Goal: Information Seeking & Learning: Learn about a topic

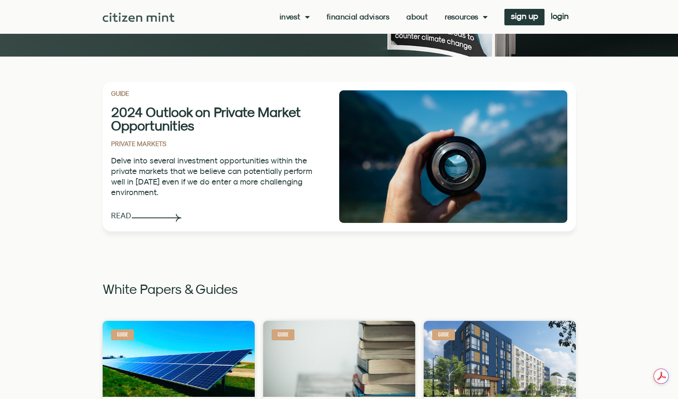
scroll to position [223, 0]
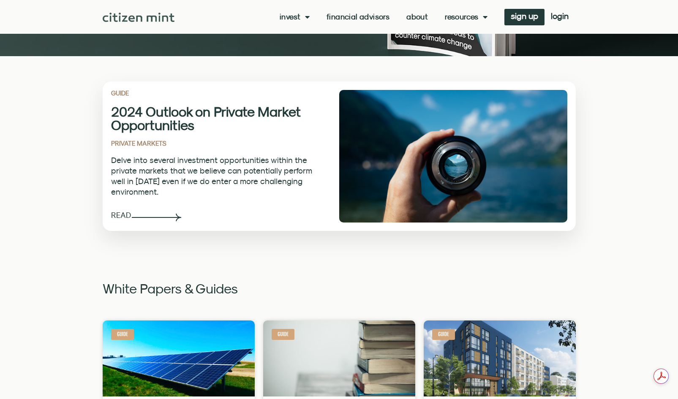
drag, startPoint x: 174, startPoint y: 115, endPoint x: 144, endPoint y: 131, distance: 34.6
click at [144, 131] on h2 "2024 Outlook on Private Market Opportunities" at bounding box center [212, 118] width 203 height 27
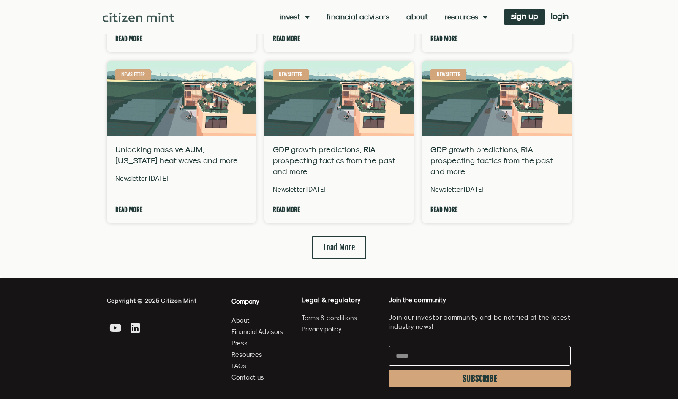
scroll to position [2092, 0]
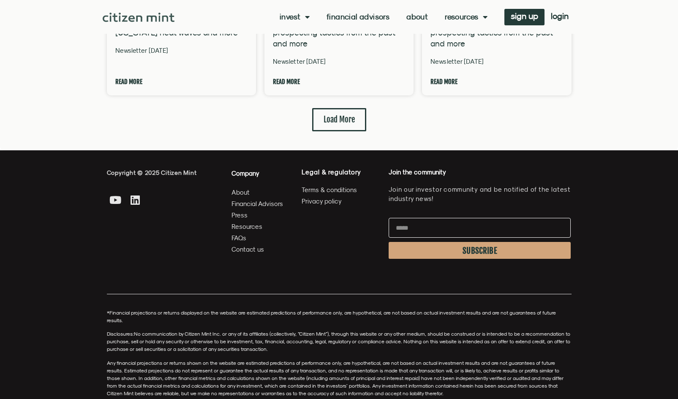
click at [250, 244] on span "Contact us" at bounding box center [247, 249] width 33 height 11
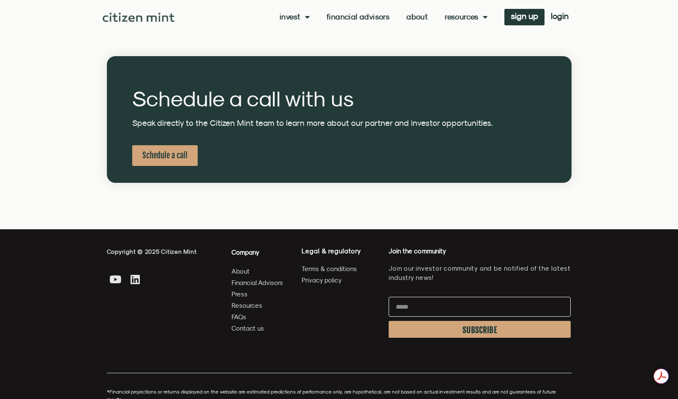
scroll to position [332, 0]
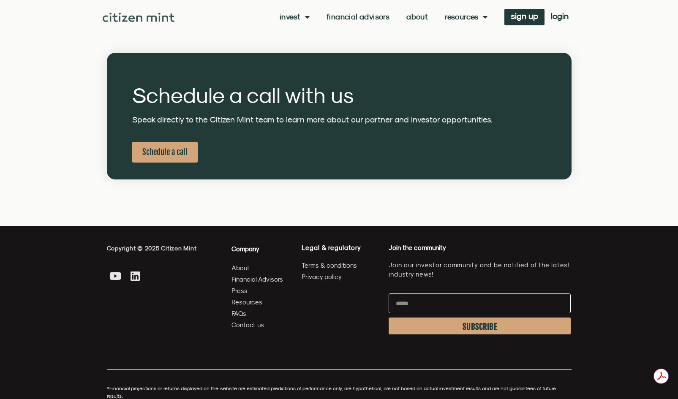
click at [157, 148] on span "Schedule a call" at bounding box center [164, 152] width 45 height 11
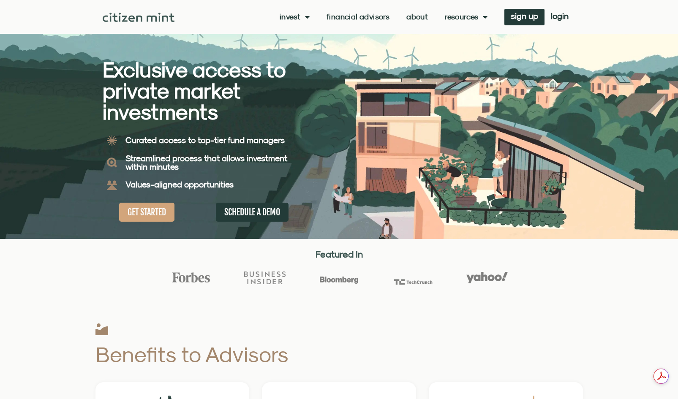
click at [417, 18] on link "About" at bounding box center [417, 17] width 22 height 8
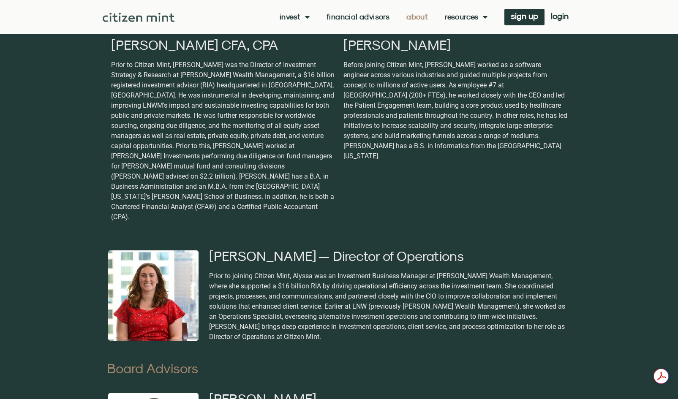
scroll to position [701, 0]
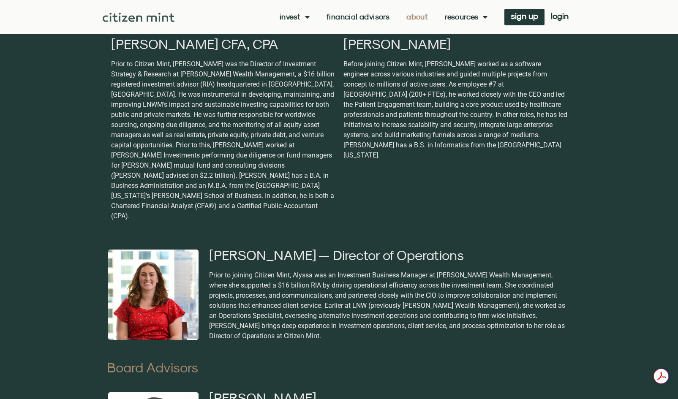
click at [326, 348] on div "Board Advisors" at bounding box center [339, 365] width 464 height 35
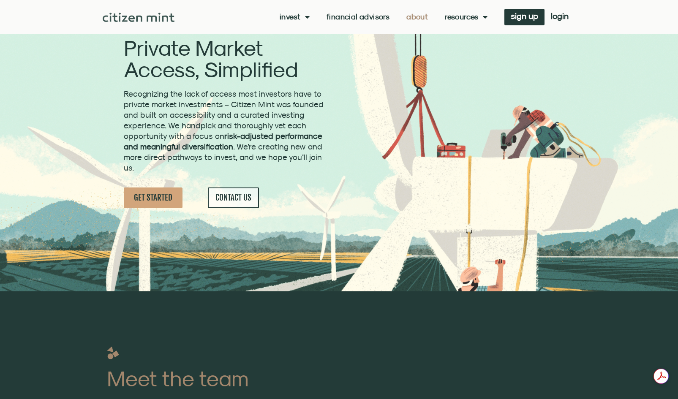
scroll to position [0, 0]
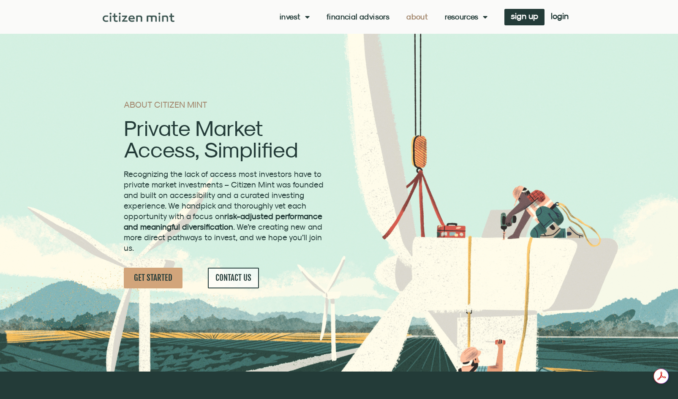
click at [303, 19] on span "Menu" at bounding box center [305, 17] width 9 height 16
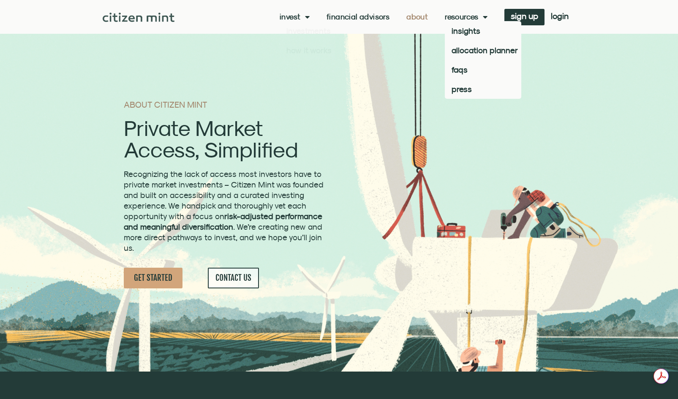
click at [472, 19] on link "Resources" at bounding box center [466, 17] width 43 height 8
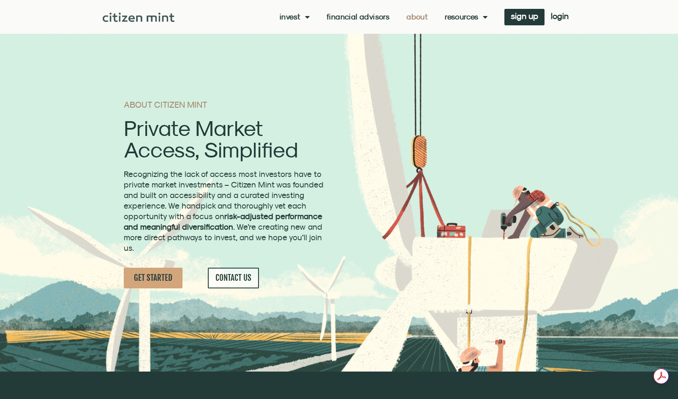
click at [472, 19] on link "Resources" at bounding box center [466, 17] width 43 height 8
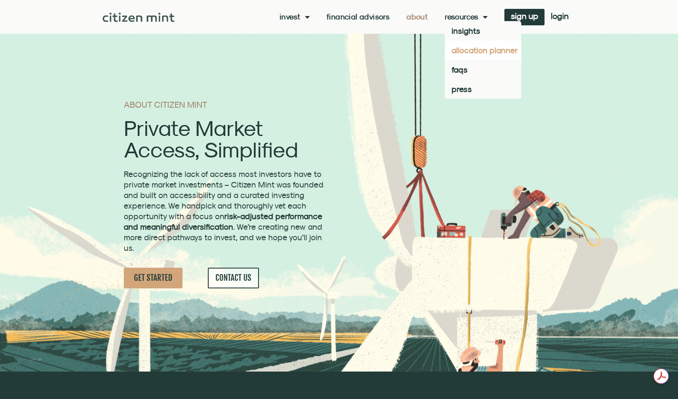
click at [482, 50] on link "allocation planner" at bounding box center [483, 50] width 76 height 19
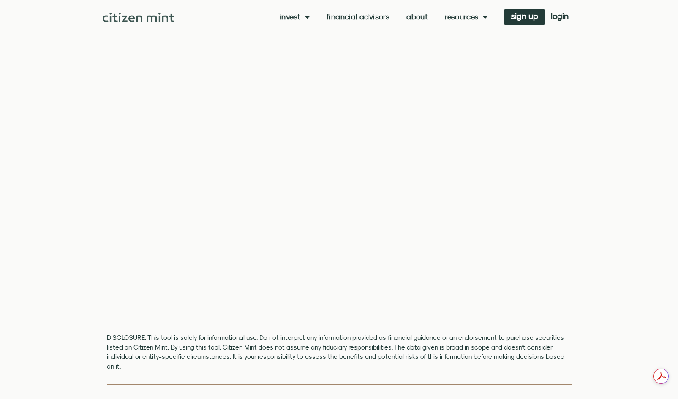
click at [285, 326] on div "DISCLOSURE: This tool is solely for informational use. Do not interpret any inf…" at bounding box center [339, 351] width 464 height 52
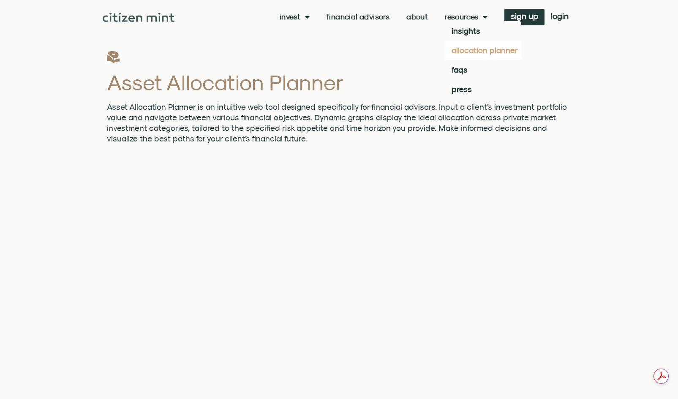
click at [478, 16] on span "Menu" at bounding box center [482, 17] width 9 height 16
click at [457, 70] on link "faqs" at bounding box center [483, 69] width 76 height 19
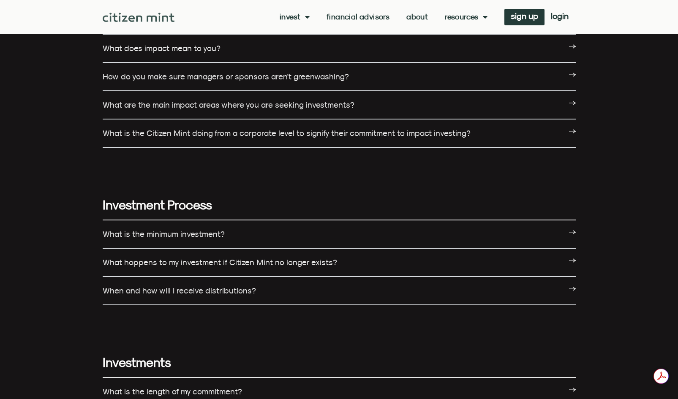
scroll to position [596, 0]
click at [275, 265] on link "What happens to my investment if Citizen Mint no longer exists?" at bounding box center [220, 261] width 234 height 9
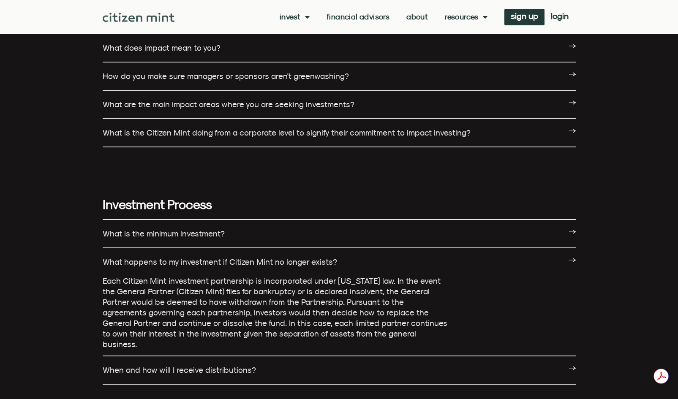
click at [232, 257] on link "What happens to my investment if Citizen Mint no longer exists?" at bounding box center [220, 261] width 234 height 9
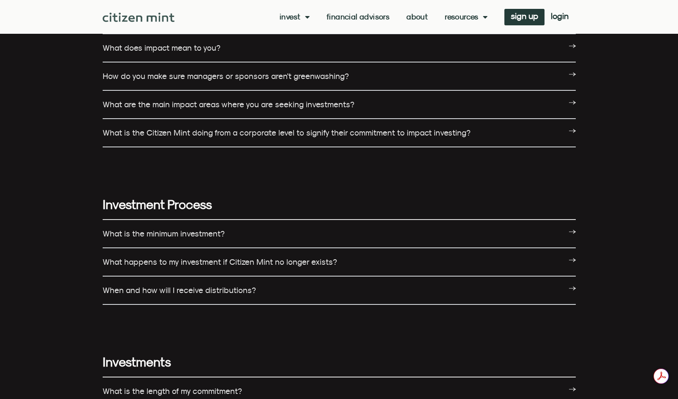
click at [241, 293] on link "When and how will I receive distributions?" at bounding box center [179, 289] width 153 height 9
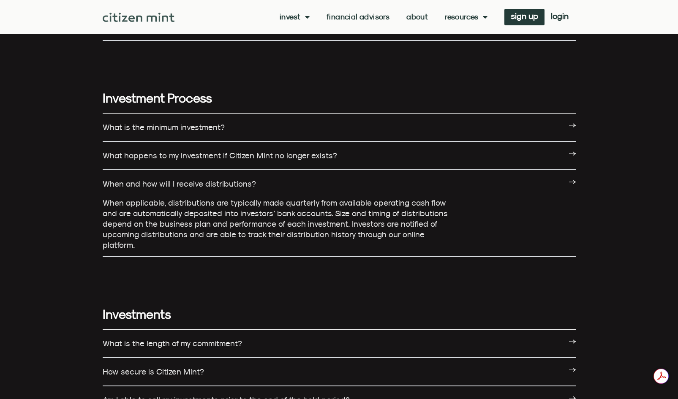
scroll to position [719, 0]
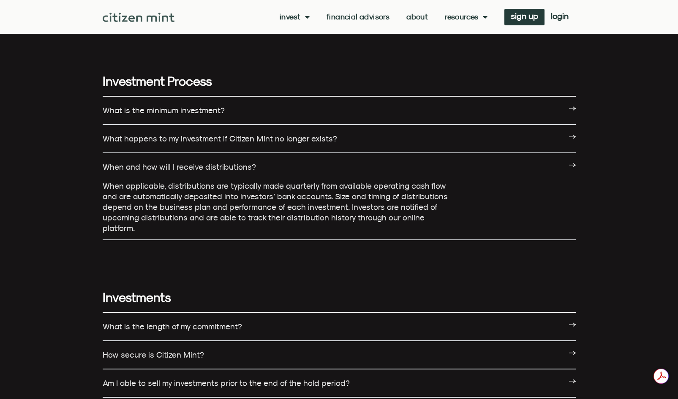
click at [231, 165] on link "When and how will I receive distributions?" at bounding box center [179, 166] width 153 height 9
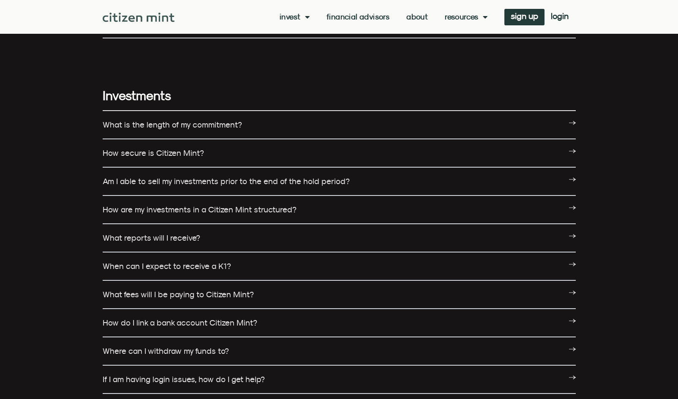
scroll to position [864, 0]
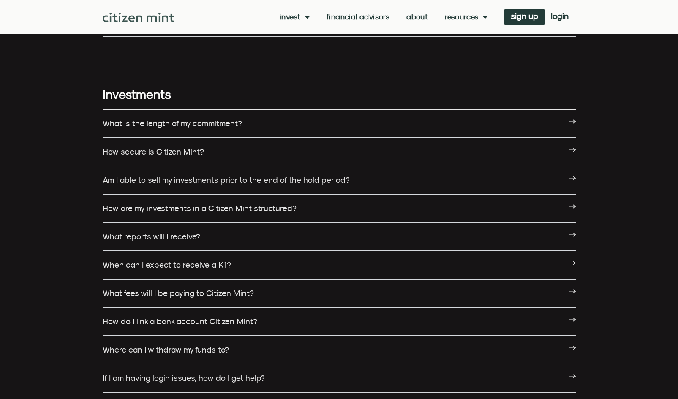
click at [215, 155] on div "How secure is Citizen Mint?" at bounding box center [339, 152] width 473 height 28
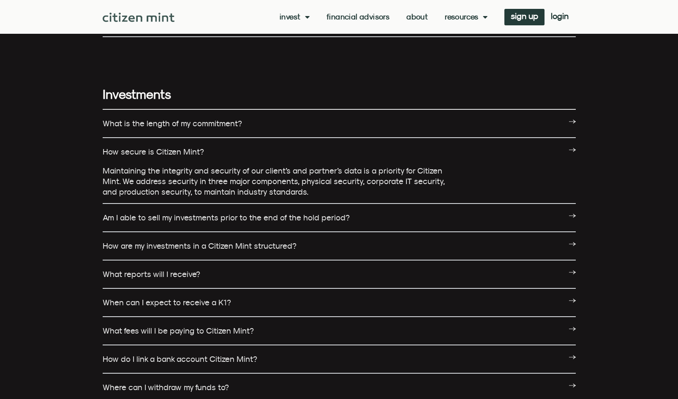
click at [215, 155] on div "How secure is Citizen Mint?" at bounding box center [339, 151] width 473 height 27
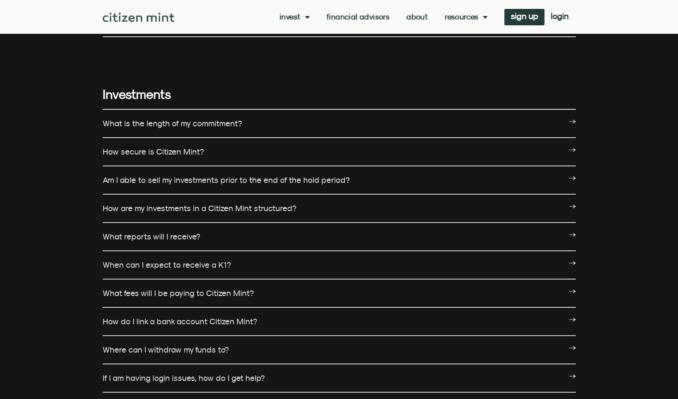
click at [237, 191] on div "Am I able to sell my investments prior to the end of the hold period?" at bounding box center [339, 180] width 473 height 28
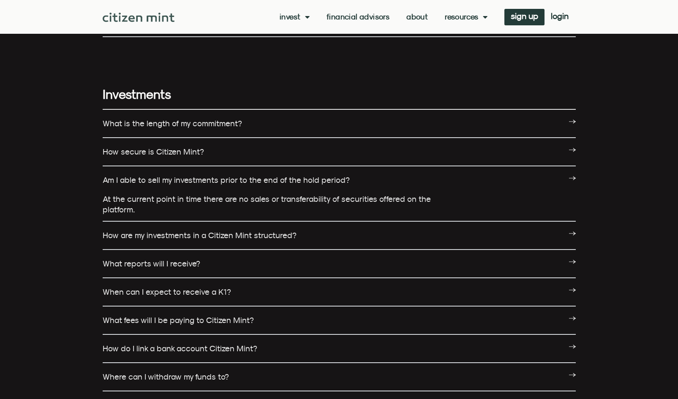
click at [239, 181] on link "Am I able to sell my investments prior to the end of the hold period?" at bounding box center [226, 179] width 247 height 9
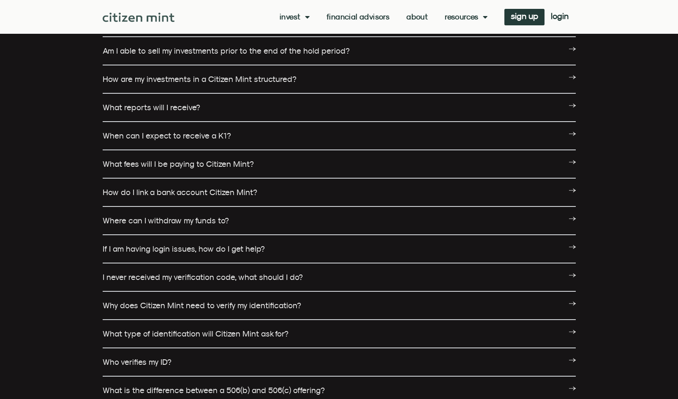
scroll to position [994, 0]
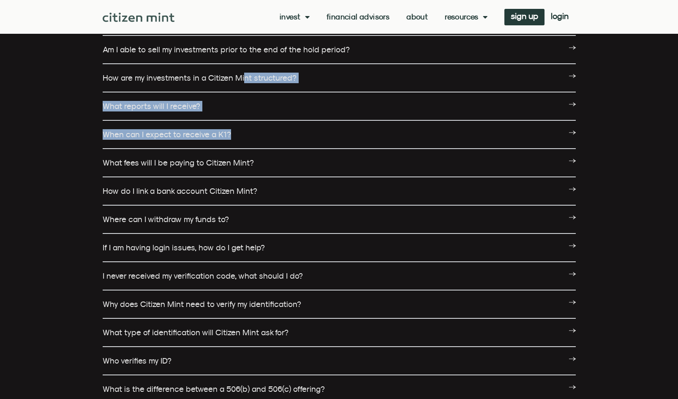
drag, startPoint x: 240, startPoint y: 83, endPoint x: 281, endPoint y: 130, distance: 62.6
click at [281, 130] on div "What is the length of my commitment? The initial funding period for your commit…" at bounding box center [339, 219] width 473 height 481
click at [261, 85] on div "How are my investments in a Citizen Mint structured?" at bounding box center [339, 78] width 473 height 28
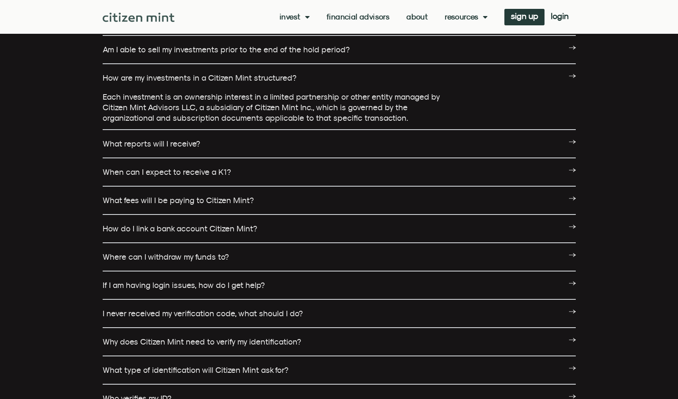
click at [187, 72] on div "How are my investments in a Citizen Mint structured?" at bounding box center [339, 77] width 473 height 27
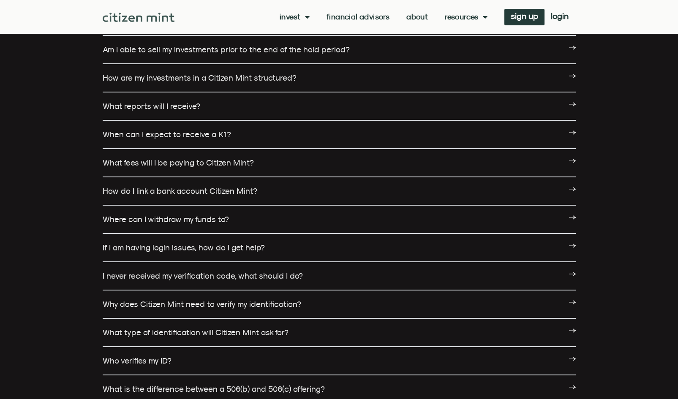
click at [227, 141] on div "When can I expect to receive a K1?" at bounding box center [339, 135] width 473 height 28
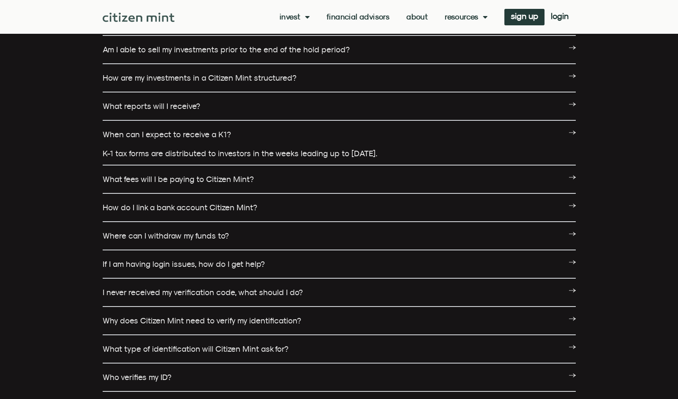
click at [228, 139] on div "When can I expect to receive a K1?" at bounding box center [339, 134] width 473 height 27
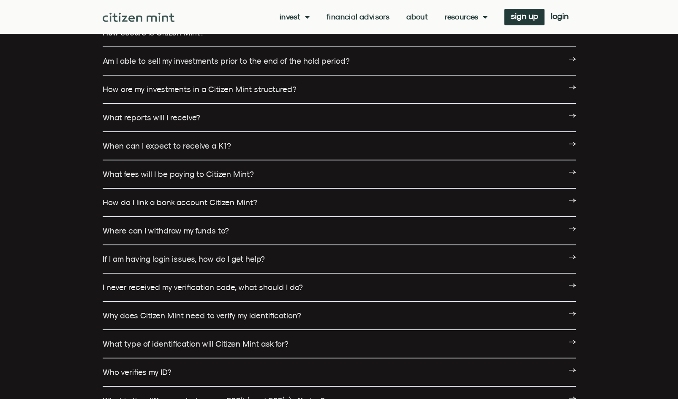
scroll to position [989, 0]
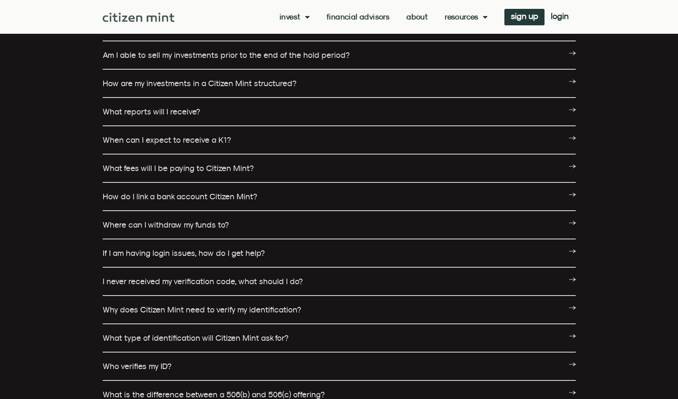
click at [218, 166] on link "What fees will I be paying to Citizen Mint?" at bounding box center [178, 167] width 151 height 9
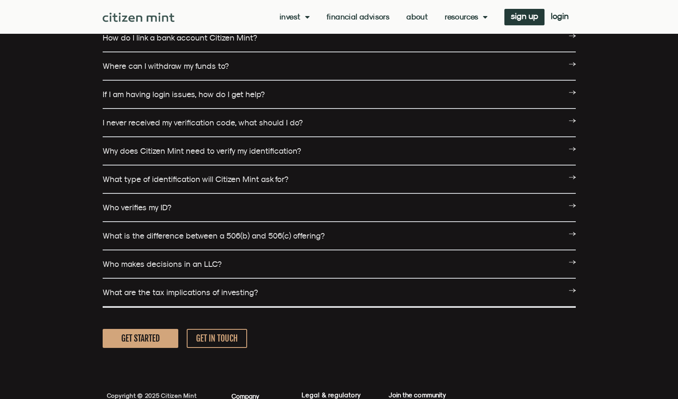
scroll to position [1186, 0]
click at [272, 139] on div "Why does Citizen Mint need to verify my identification?" at bounding box center [339, 150] width 473 height 28
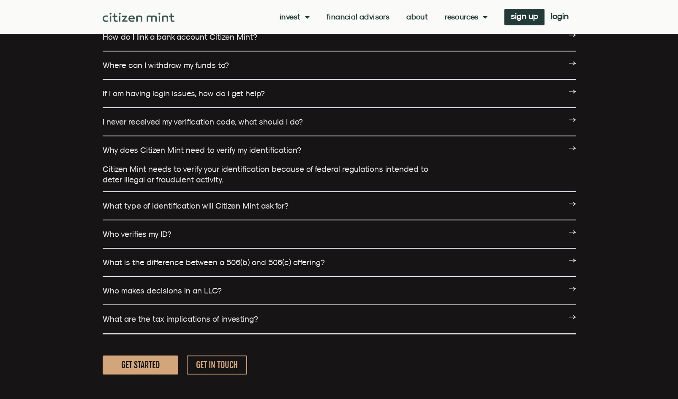
drag, startPoint x: 222, startPoint y: 202, endPoint x: 197, endPoint y: 206, distance: 24.8
click at [197, 206] on link "What type of identification will Citizen Mint ask for?" at bounding box center [196, 205] width 186 height 9
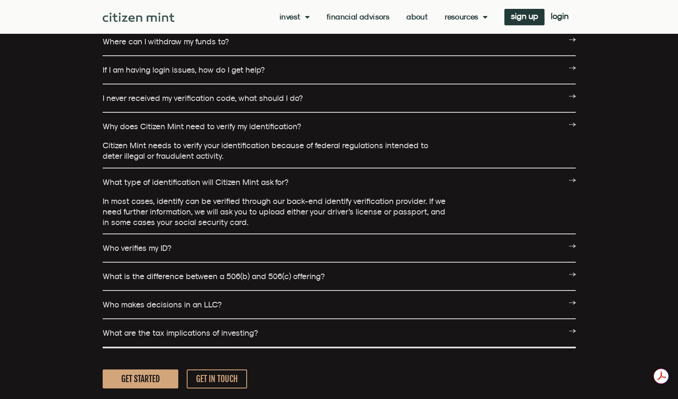
scroll to position [1210, 0]
click at [248, 250] on div "Who verifies my ID?" at bounding box center [339, 248] width 473 height 28
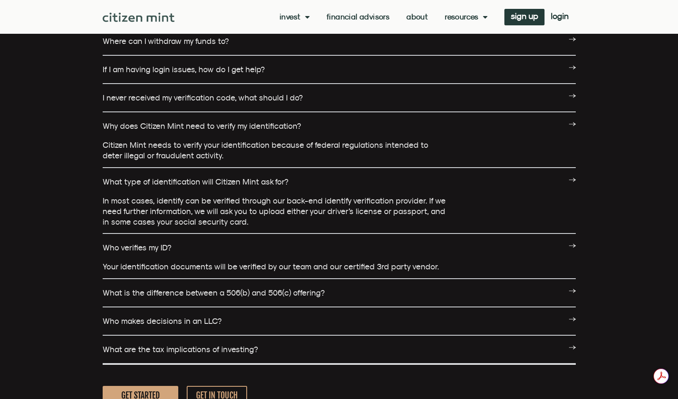
click at [255, 296] on link "What is the difference between a 506(b) and 506(c) offering?" at bounding box center [214, 292] width 222 height 9
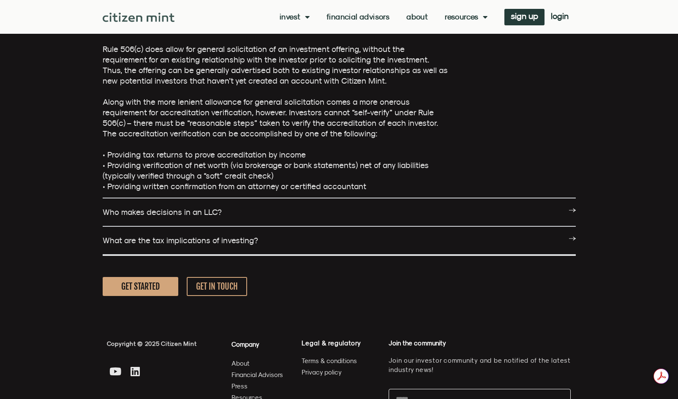
scroll to position [1589, 0]
click at [262, 206] on div "Who makes decisions in an LLC?" at bounding box center [339, 212] width 473 height 28
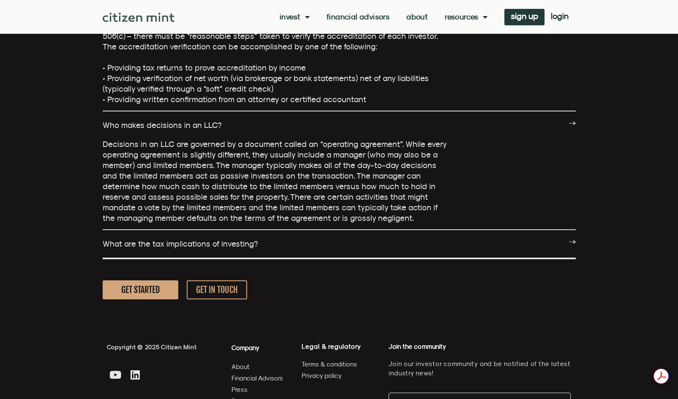
scroll to position [0, 0]
click at [229, 242] on link "What are the tax implications of investing?" at bounding box center [180, 243] width 155 height 9
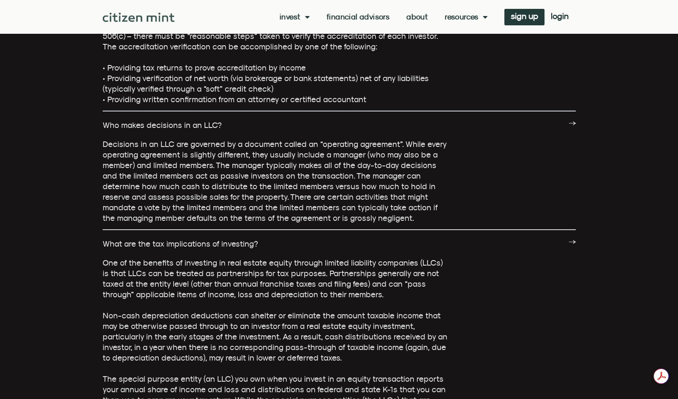
click at [229, 242] on link "What are the tax implications of investing?" at bounding box center [180, 243] width 155 height 9
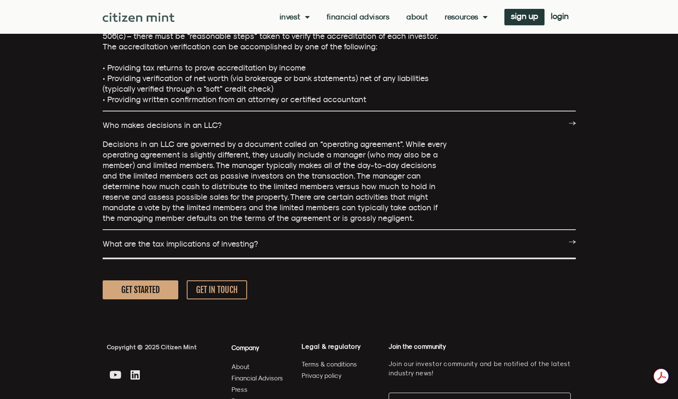
click at [229, 242] on link "What are the tax implications of investing?" at bounding box center [180, 243] width 155 height 9
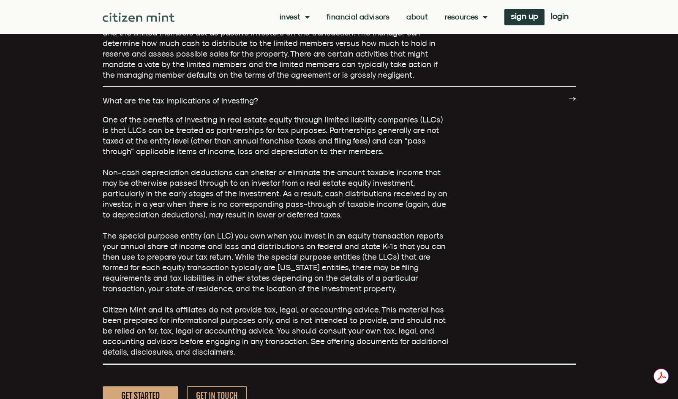
scroll to position [1819, 0]
click at [200, 100] on link "What are the tax implications of investing?" at bounding box center [180, 99] width 155 height 9
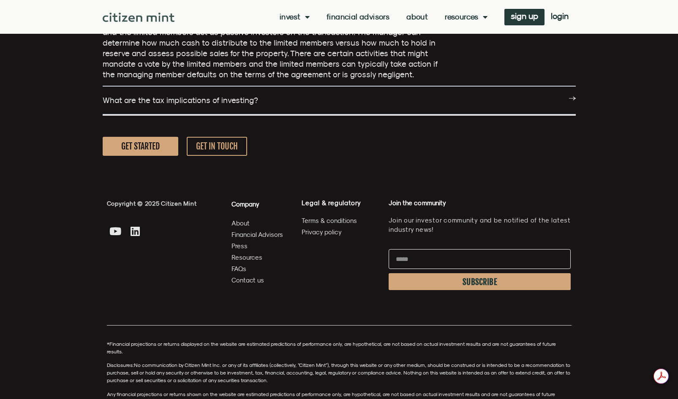
click at [200, 100] on link "What are the tax implications of investing?" at bounding box center [180, 99] width 155 height 9
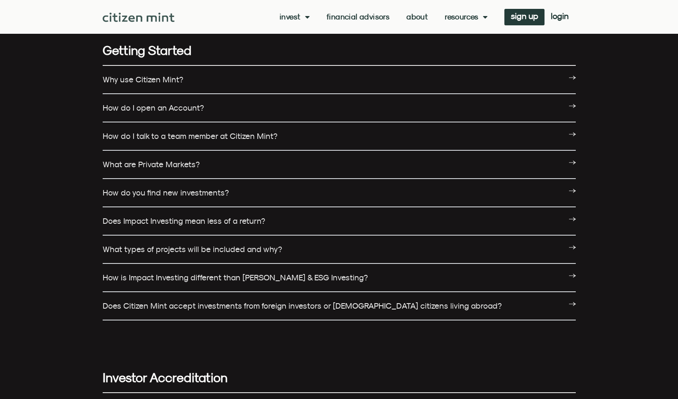
scroll to position [0, 0]
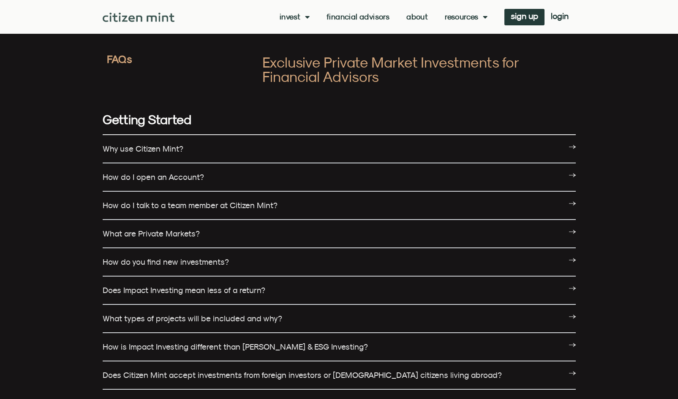
click at [145, 16] on img at bounding box center [139, 17] width 72 height 9
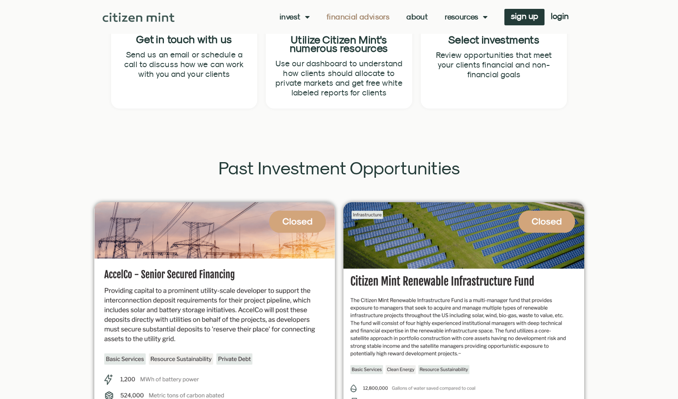
scroll to position [1614, 0]
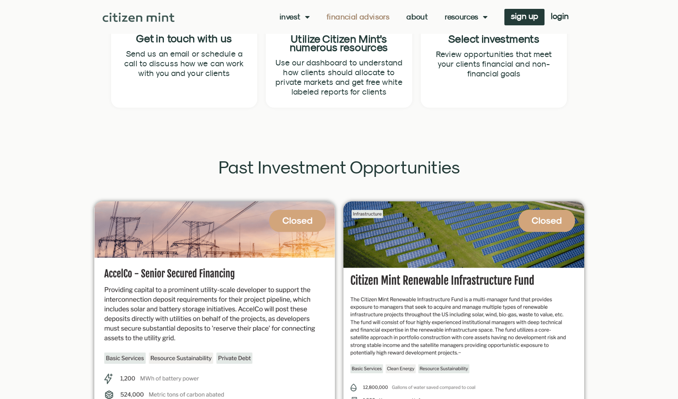
click at [650, 157] on section "Past Investment Opportunities" at bounding box center [339, 165] width 678 height 64
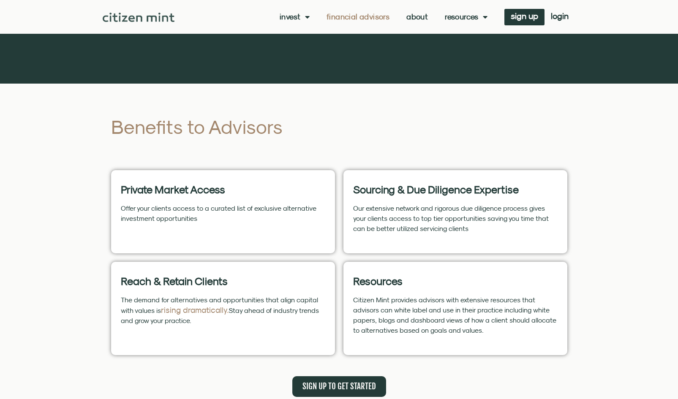
scroll to position [0, 0]
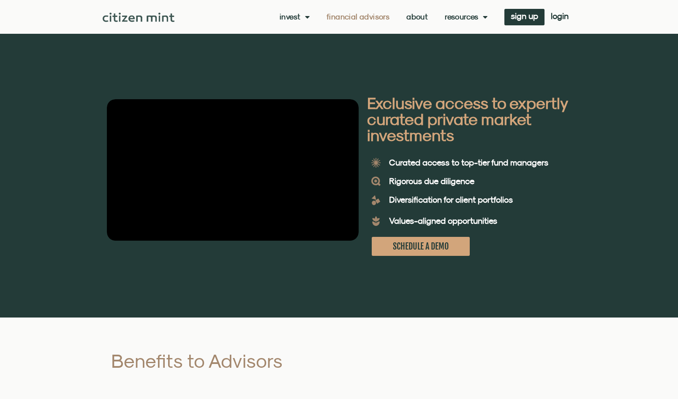
click at [146, 21] on img at bounding box center [139, 17] width 72 height 9
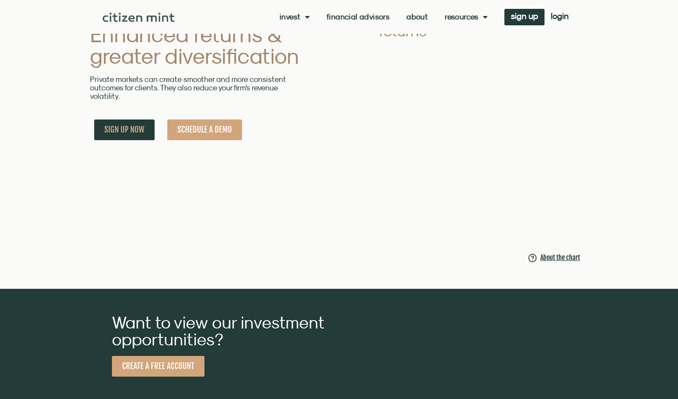
scroll to position [621, 0]
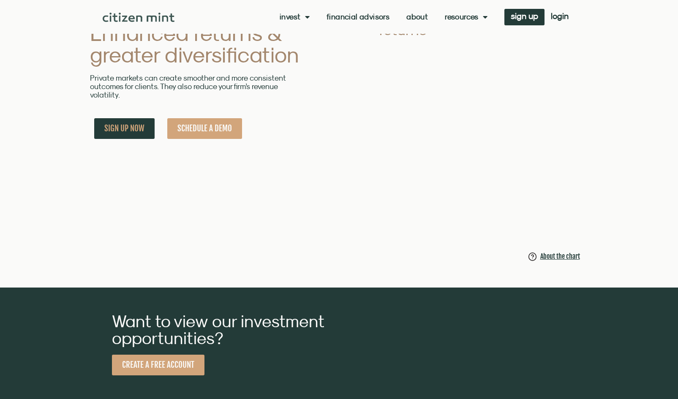
click at [641, 215] on div "WHY PRIVATE MARKET INVESTMENTS Enhanced returns & greater diversification Priva…" at bounding box center [339, 132] width 678 height 309
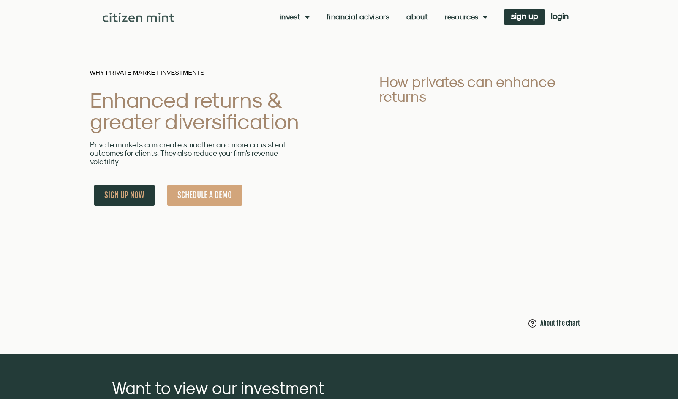
scroll to position [567, 0]
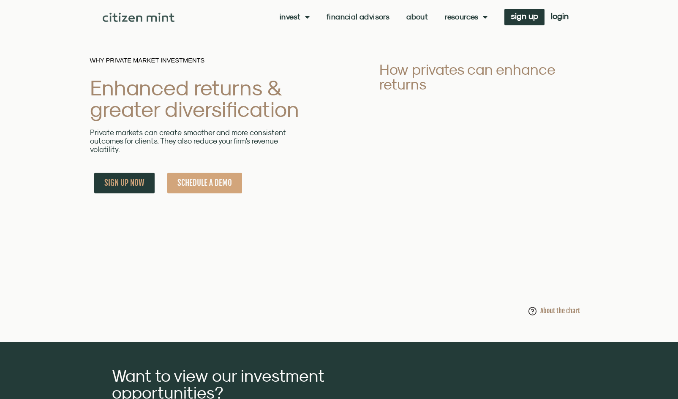
click at [568, 316] on div "About the chart" at bounding box center [560, 311] width 40 height 10
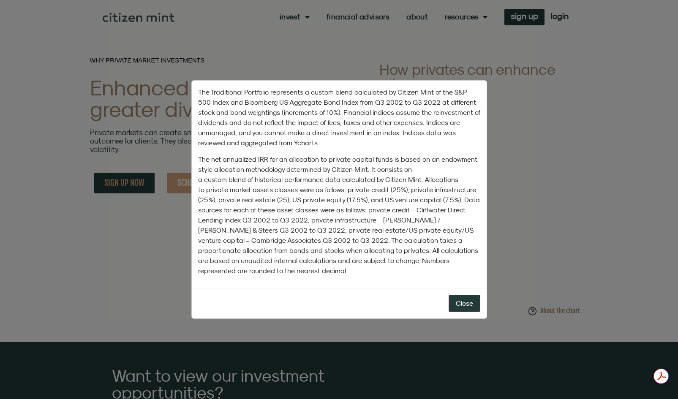
scroll to position [0, 0]
click at [466, 305] on button "Close" at bounding box center [464, 303] width 32 height 17
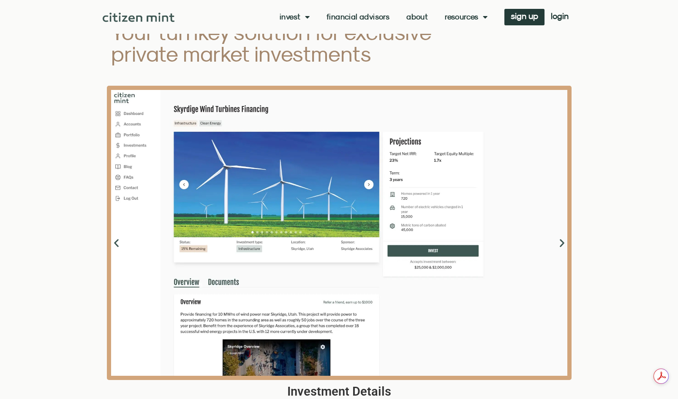
scroll to position [1030, 0]
click at [557, 246] on icon "Next slide" at bounding box center [561, 242] width 11 height 11
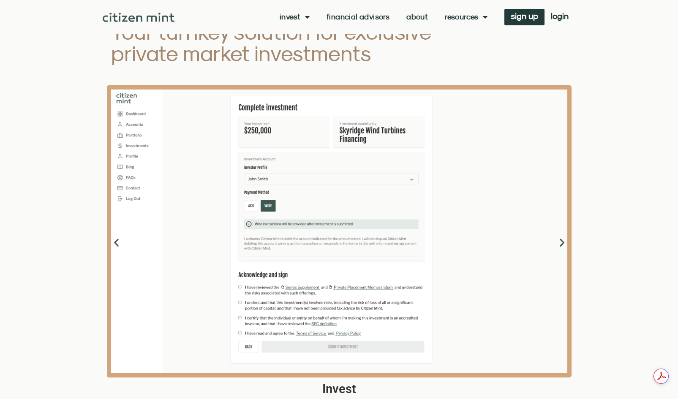
click at [560, 247] on icon "Next slide" at bounding box center [561, 242] width 11 height 11
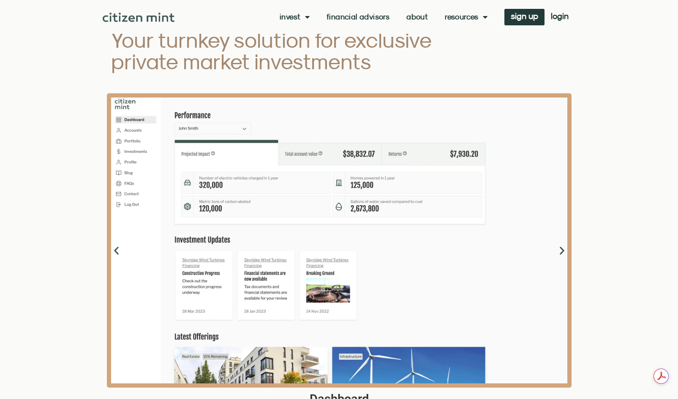
scroll to position [1022, 0]
click at [562, 255] on icon "Next slide" at bounding box center [561, 250] width 11 height 11
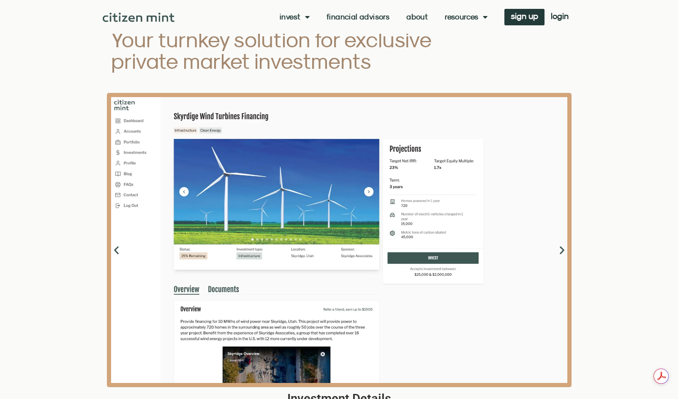
click at [118, 255] on icon "Previous slide" at bounding box center [116, 250] width 11 height 11
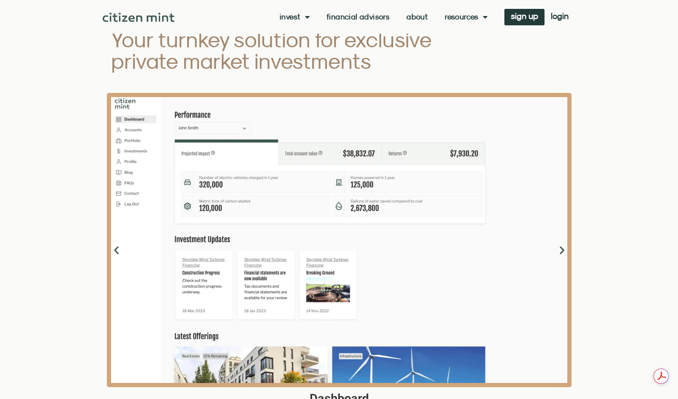
click at [564, 255] on icon "Next slide" at bounding box center [561, 250] width 11 height 11
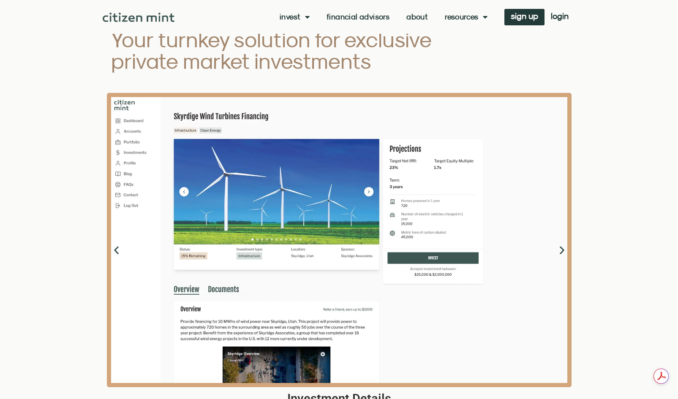
click at [559, 255] on icon "Next slide" at bounding box center [561, 250] width 11 height 11
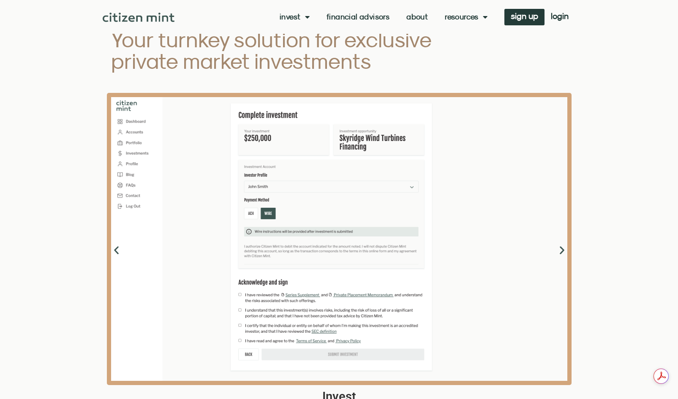
click at [560, 255] on icon "Next slide" at bounding box center [561, 250] width 11 height 11
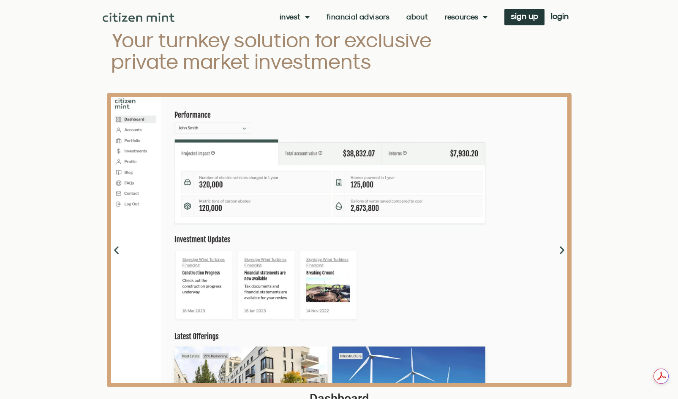
click at [562, 255] on icon "Next slide" at bounding box center [561, 250] width 11 height 11
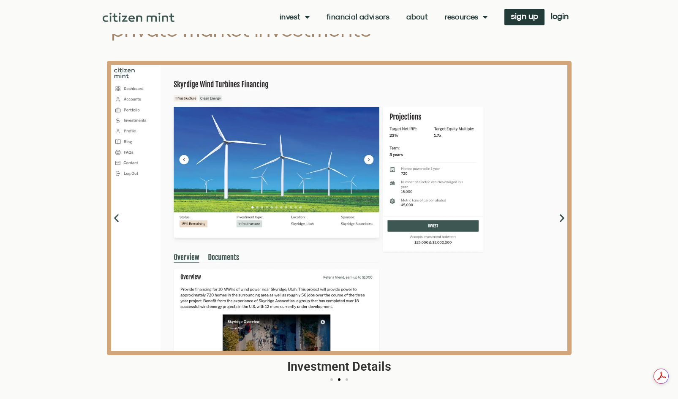
scroll to position [1053, 0]
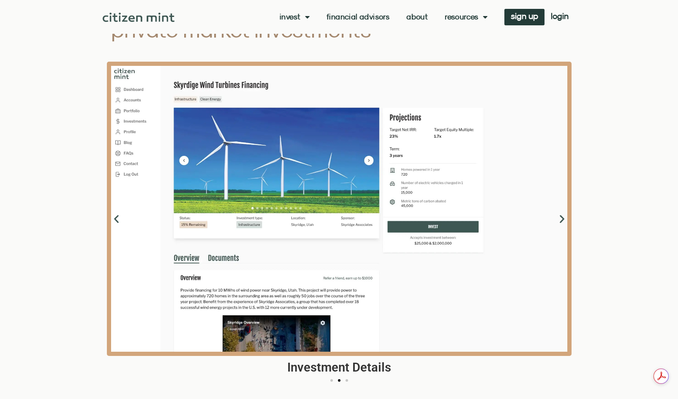
click at [560, 222] on icon "Next slide" at bounding box center [561, 219] width 11 height 11
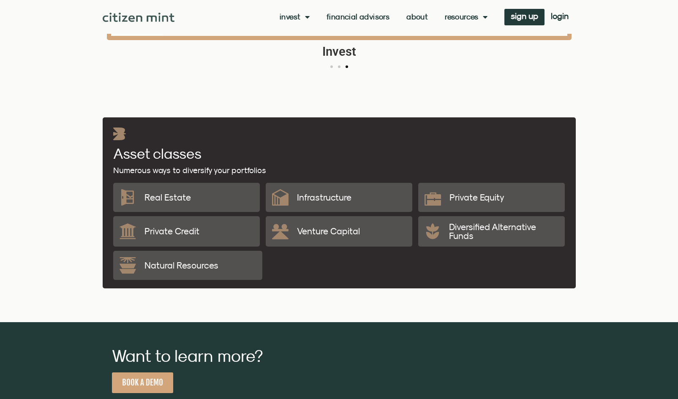
scroll to position [1376, 0]
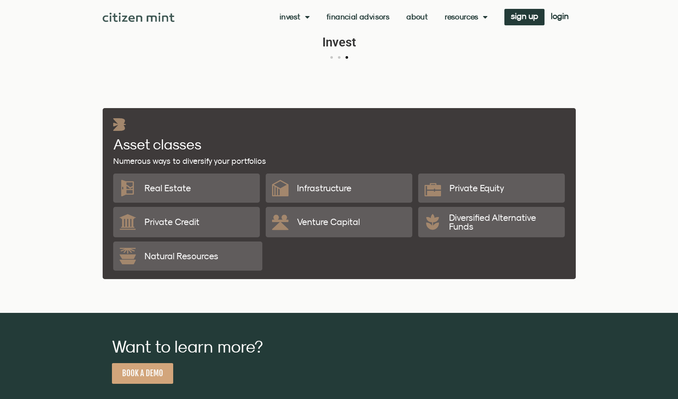
click at [333, 226] on p "Venture Capital" at bounding box center [328, 221] width 63 height 9
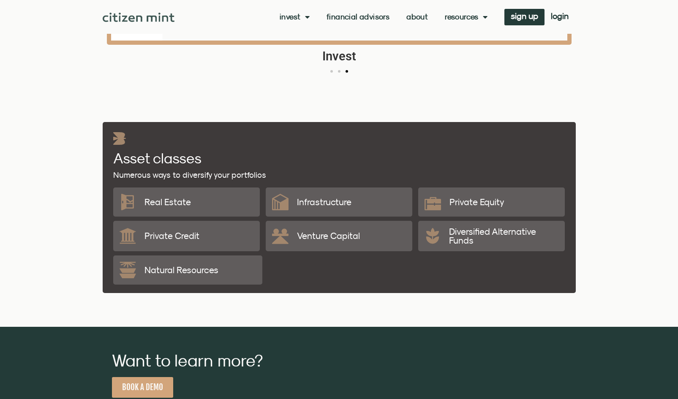
scroll to position [1359, 0]
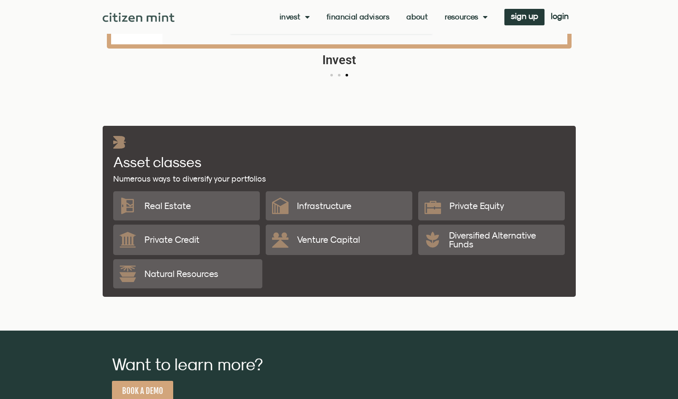
click at [293, 235] on div "Venture Capital" at bounding box center [339, 240] width 134 height 30
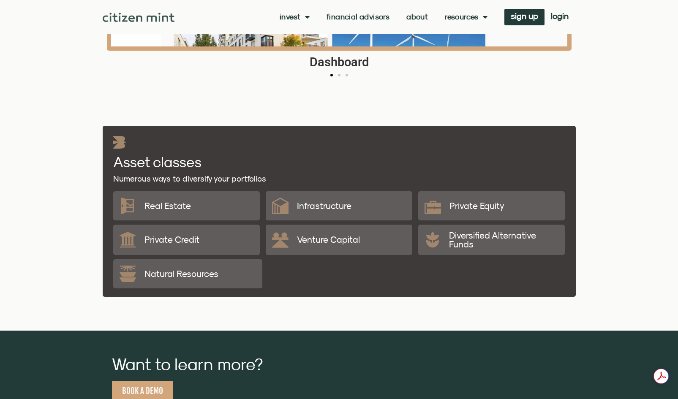
click at [432, 265] on div "Natural Resources" at bounding box center [339, 271] width 460 height 33
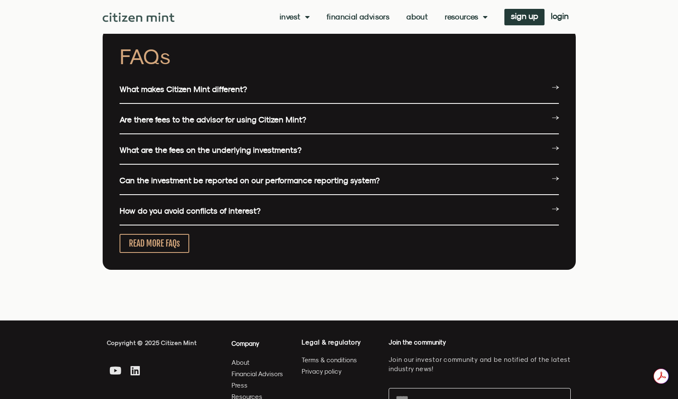
scroll to position [2041, 0]
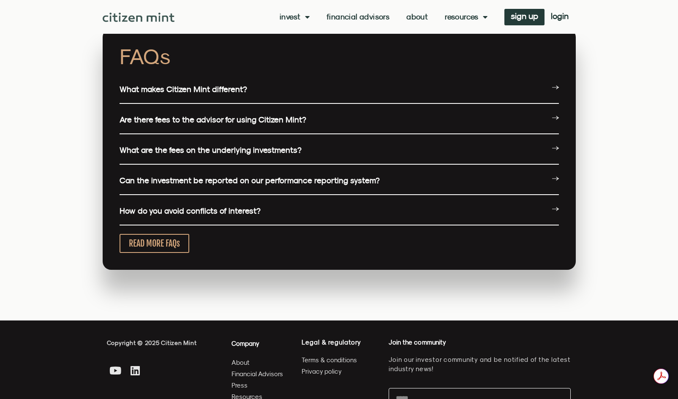
click at [557, 89] on icon at bounding box center [555, 87] width 7 height 7
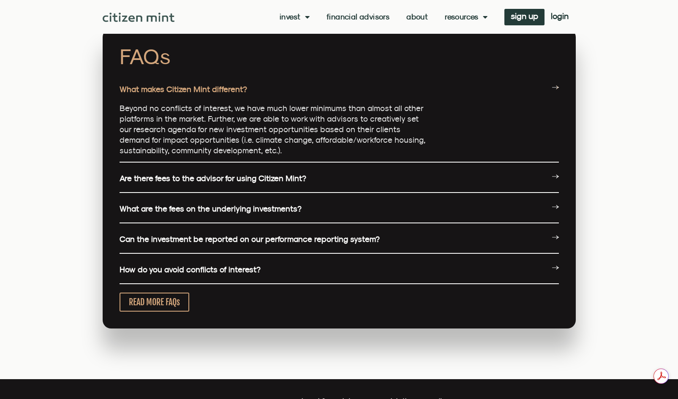
click at [308, 175] on div "Are there fees to the advisor for using Citizen Mint?" at bounding box center [338, 179] width 439 height 28
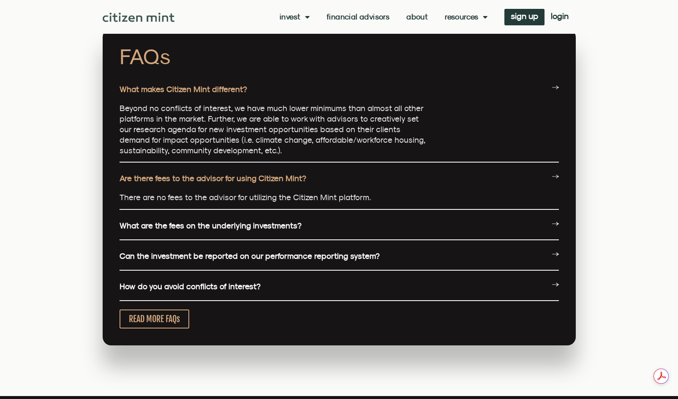
click at [273, 225] on link "What are the fees on the underlying investments?" at bounding box center [210, 225] width 182 height 9
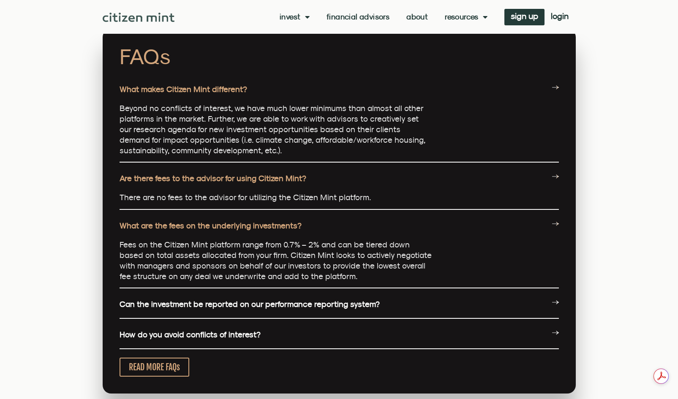
click at [314, 303] on link "Can the investment be reported on our performance reporting system?" at bounding box center [249, 303] width 260 height 9
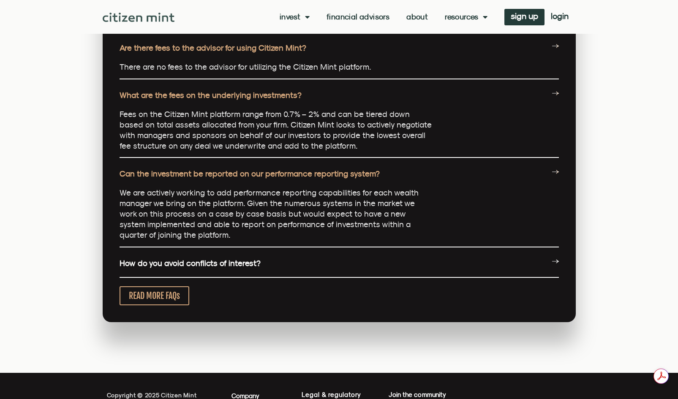
scroll to position [2172, 0]
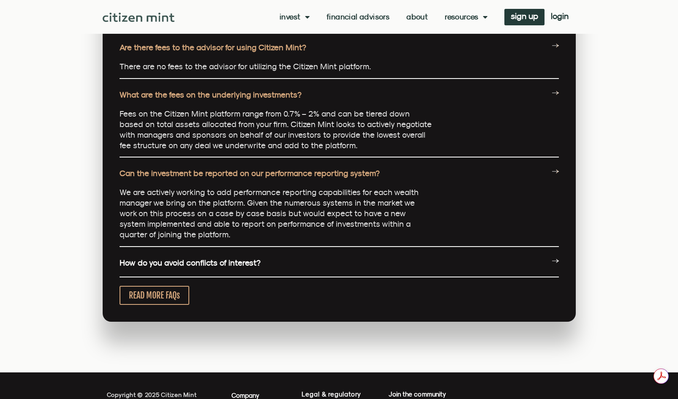
click at [293, 258] on div "How do you avoid conflicts of interest?" at bounding box center [338, 263] width 439 height 28
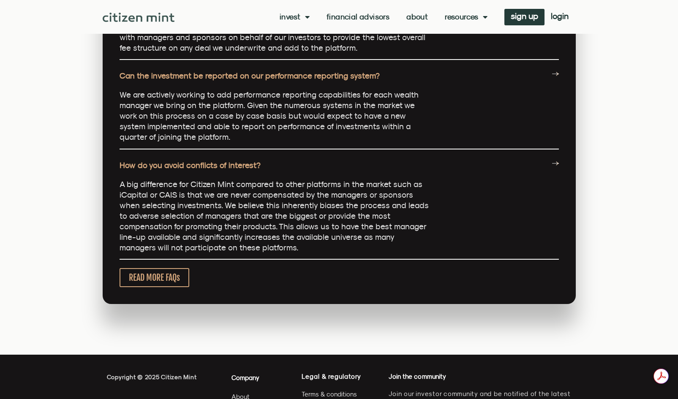
scroll to position [2270, 0]
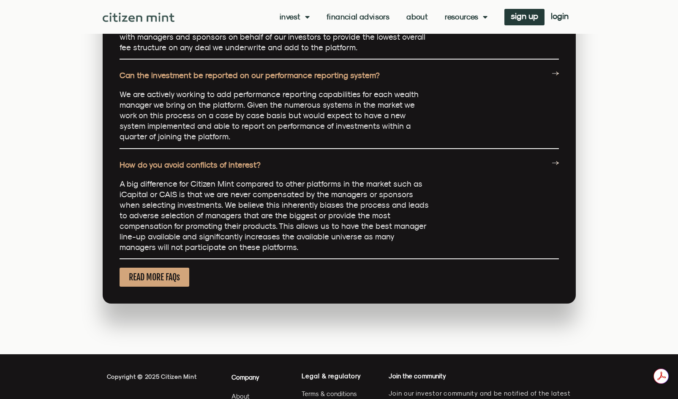
click at [155, 276] on span "READ MORE FAQs" at bounding box center [154, 277] width 51 height 11
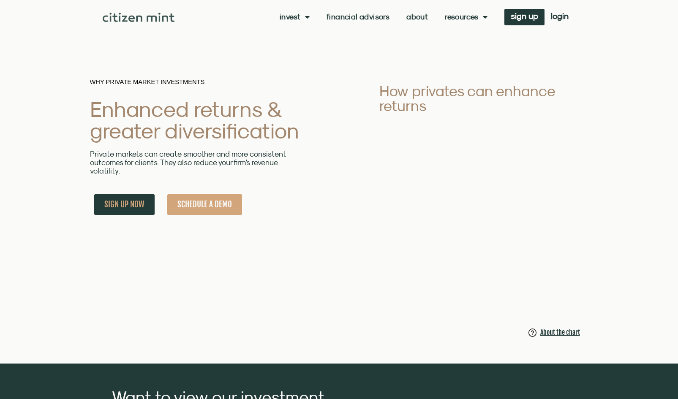
scroll to position [0, 0]
